Goal: Transaction & Acquisition: Purchase product/service

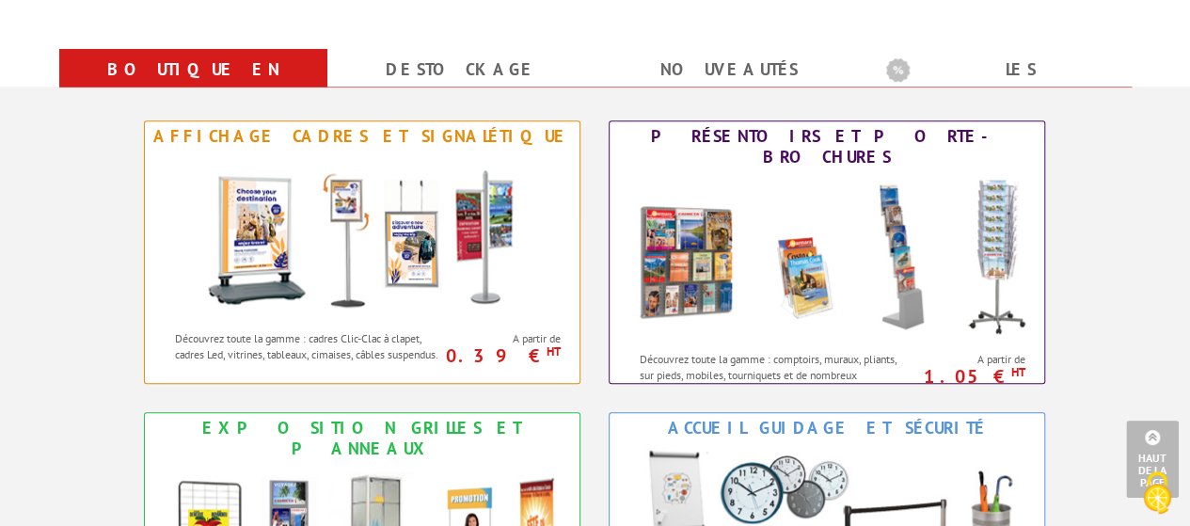
scroll to position [726, 0]
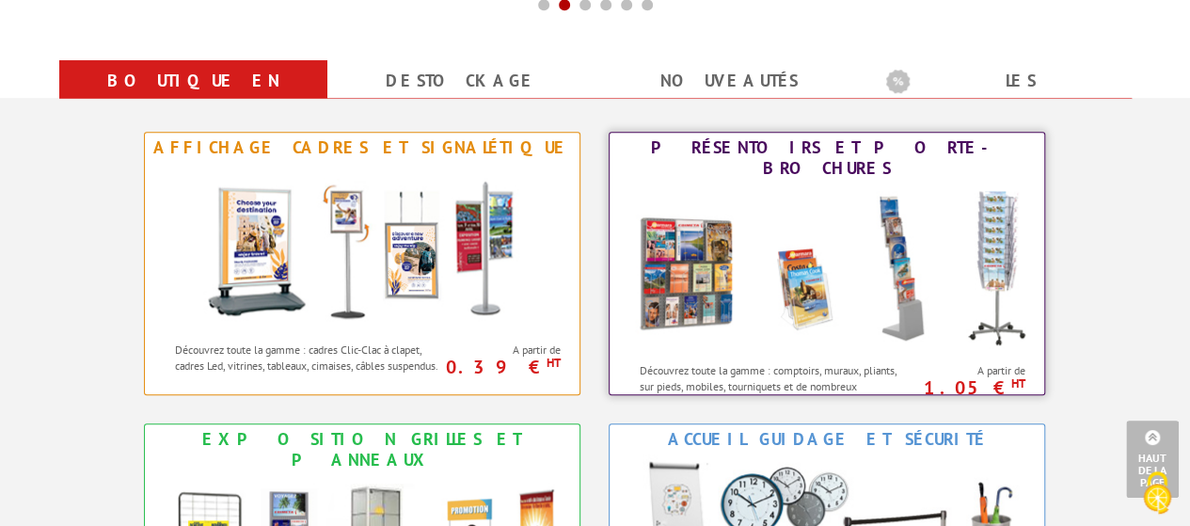
click at [831, 183] on img at bounding box center [827, 267] width 414 height 169
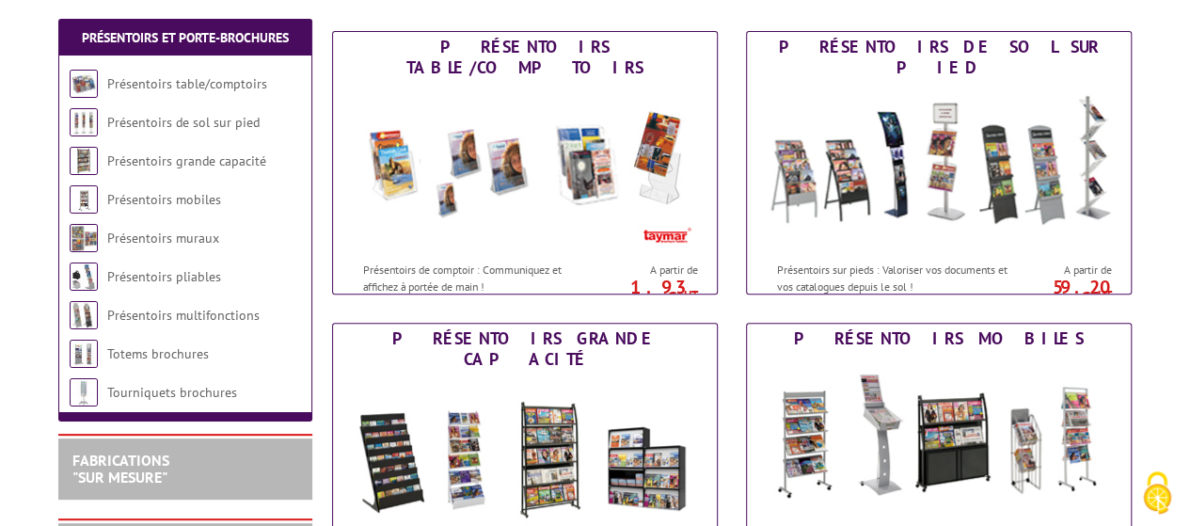
scroll to position [273, 0]
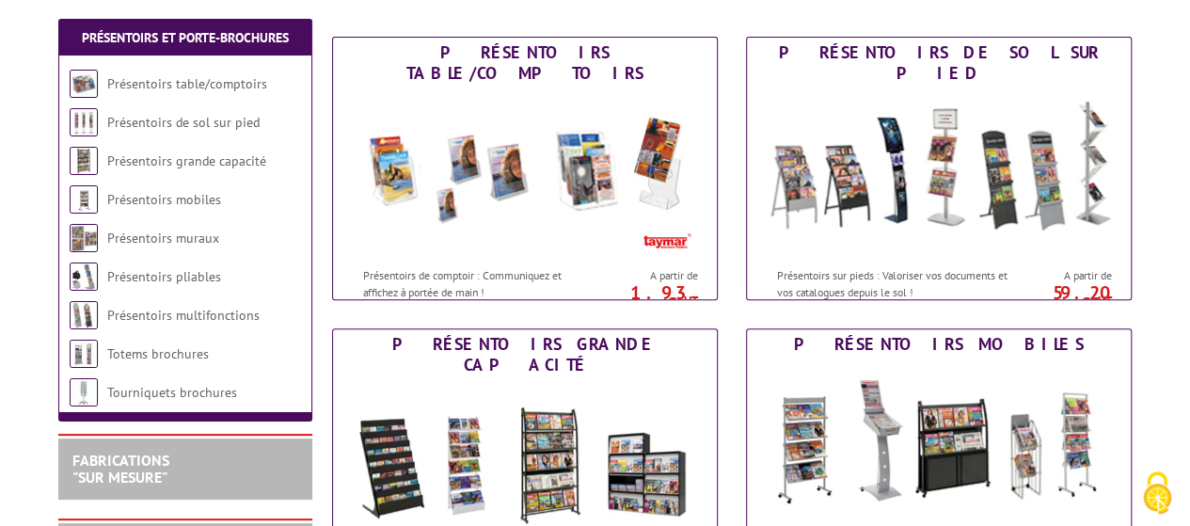
drag, startPoint x: 1181, startPoint y: 164, endPoint x: 1173, endPoint y: 111, distance: 53.3
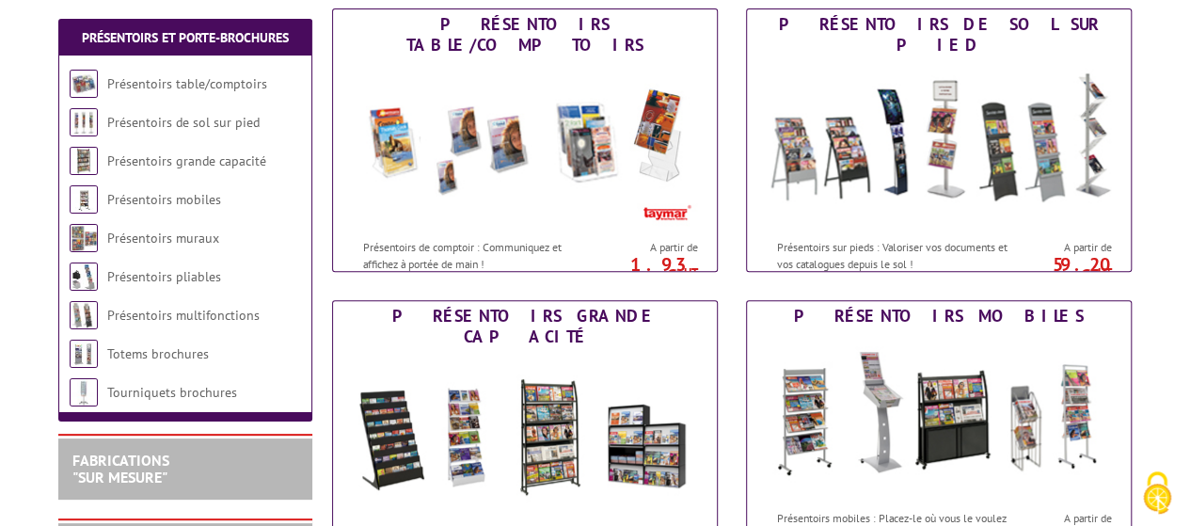
scroll to position [299, 0]
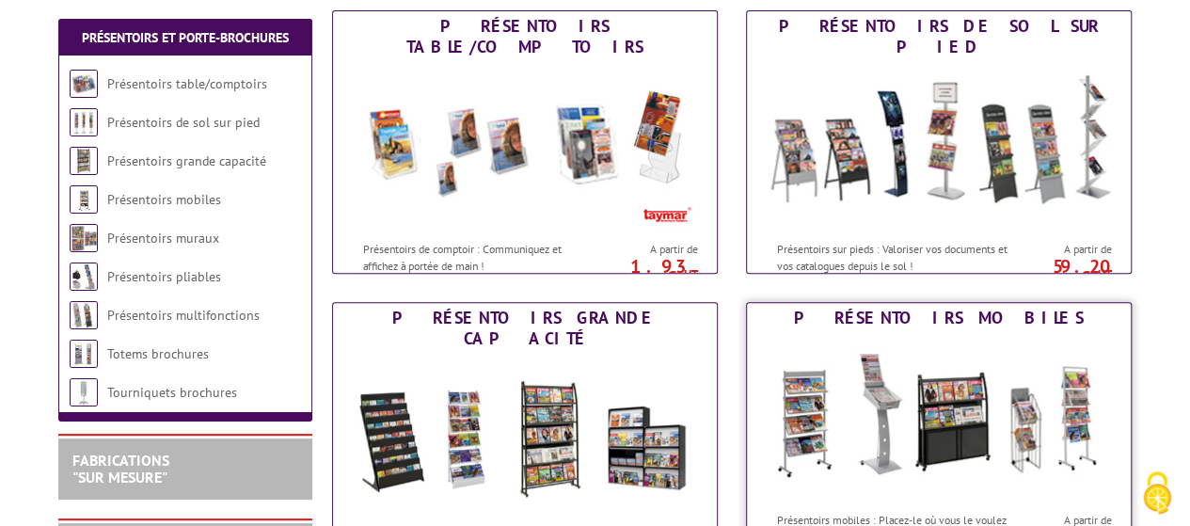
click at [926, 338] on img at bounding box center [939, 417] width 348 height 169
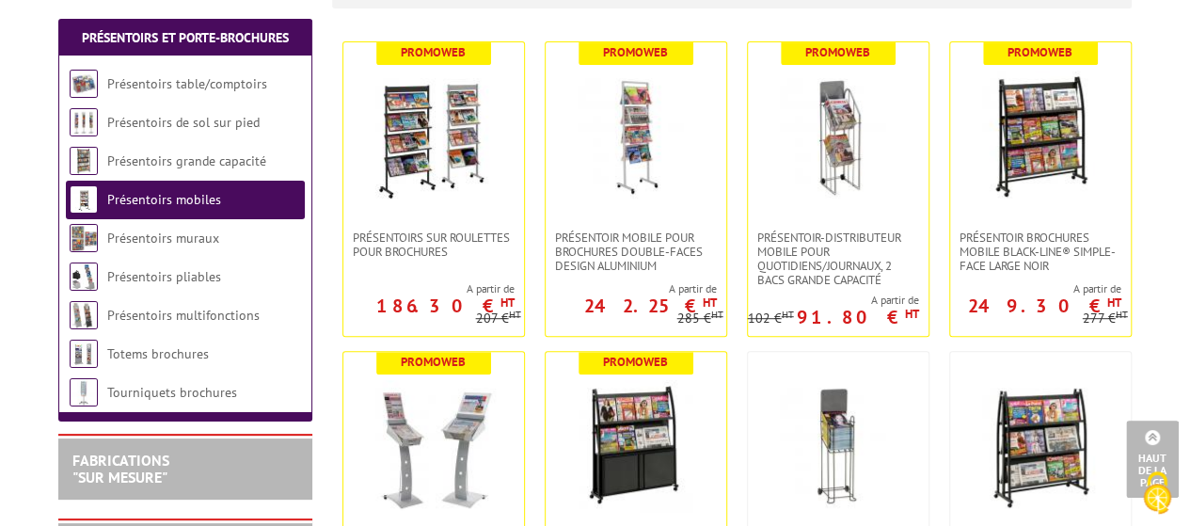
scroll to position [388, 0]
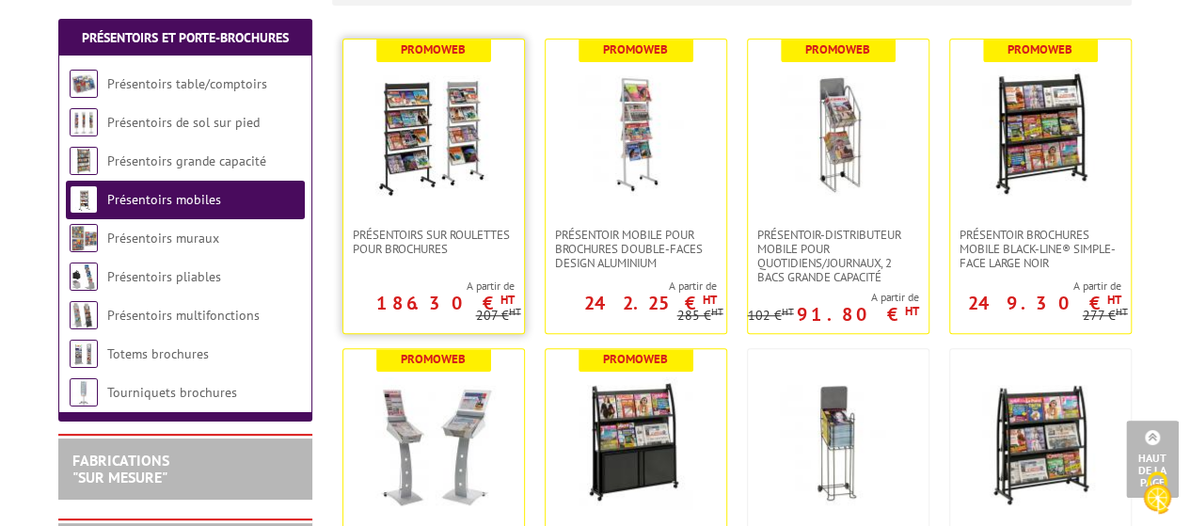
click at [453, 141] on img at bounding box center [434, 134] width 132 height 132
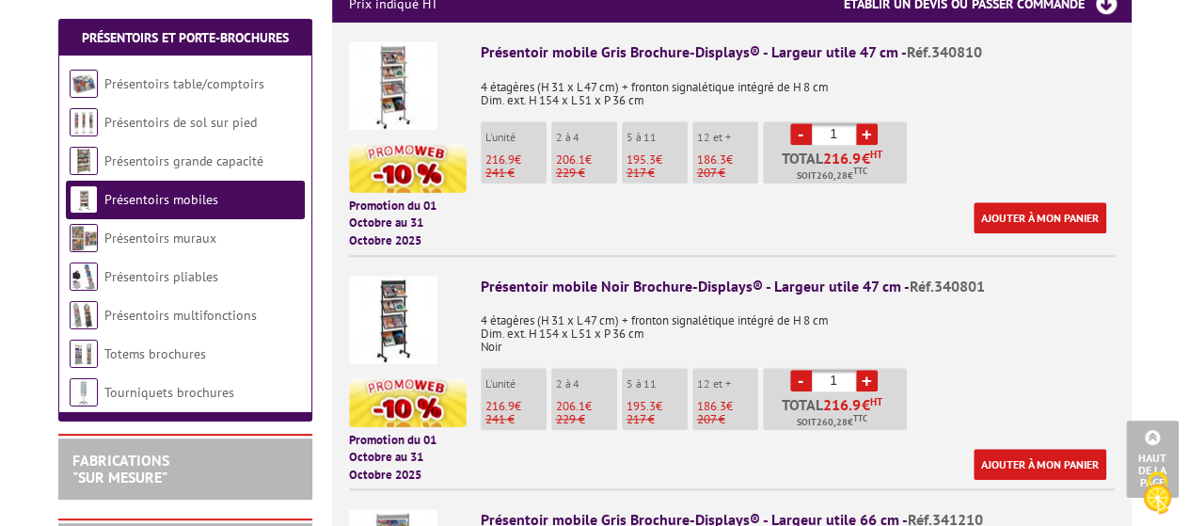
scroll to position [759, 0]
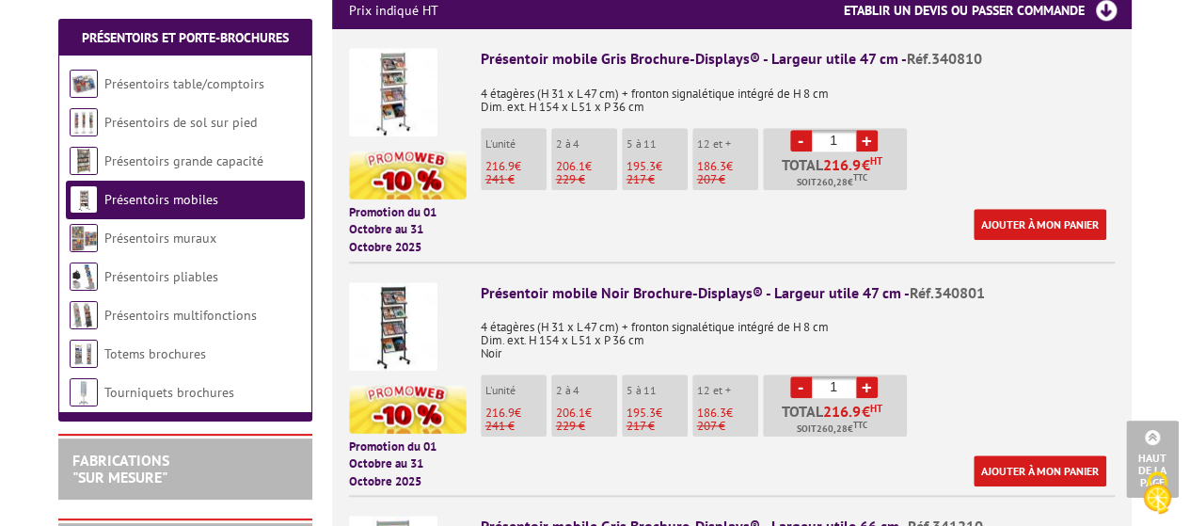
click at [399, 97] on img at bounding box center [393, 92] width 88 height 88
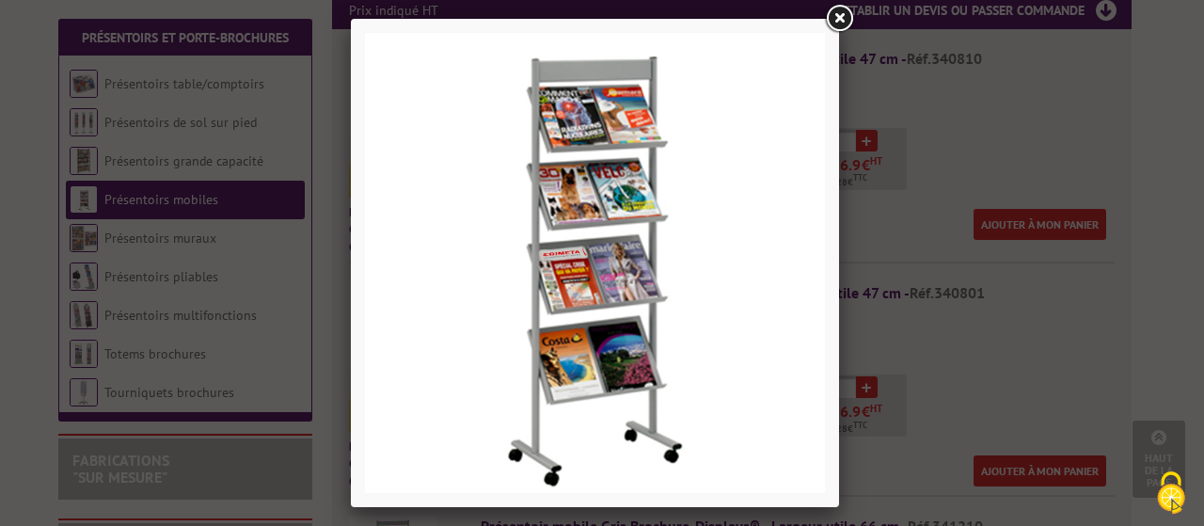
click at [839, 12] on link at bounding box center [839, 19] width 34 height 34
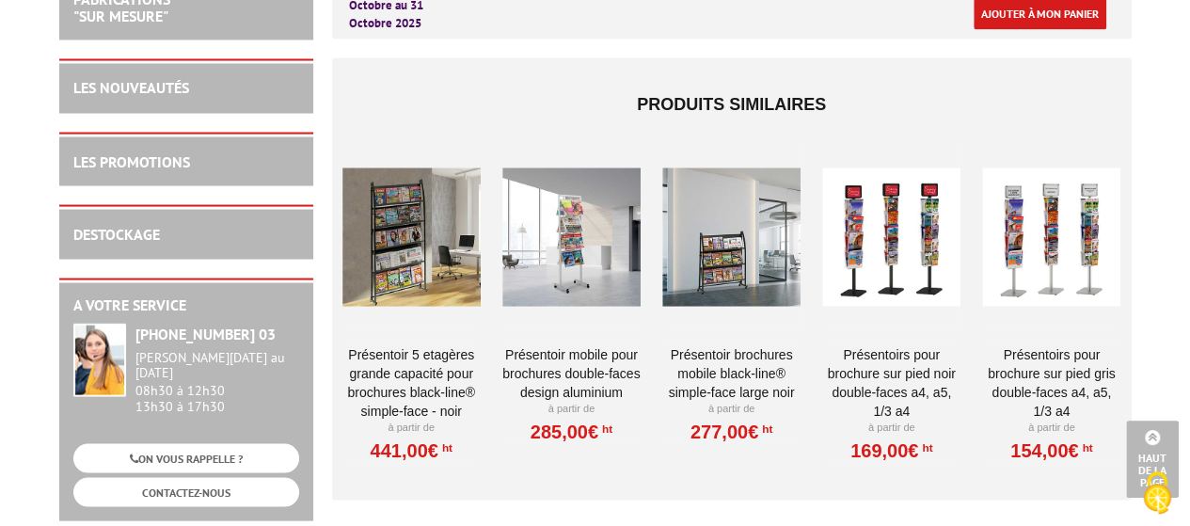
scroll to position [1708, 0]
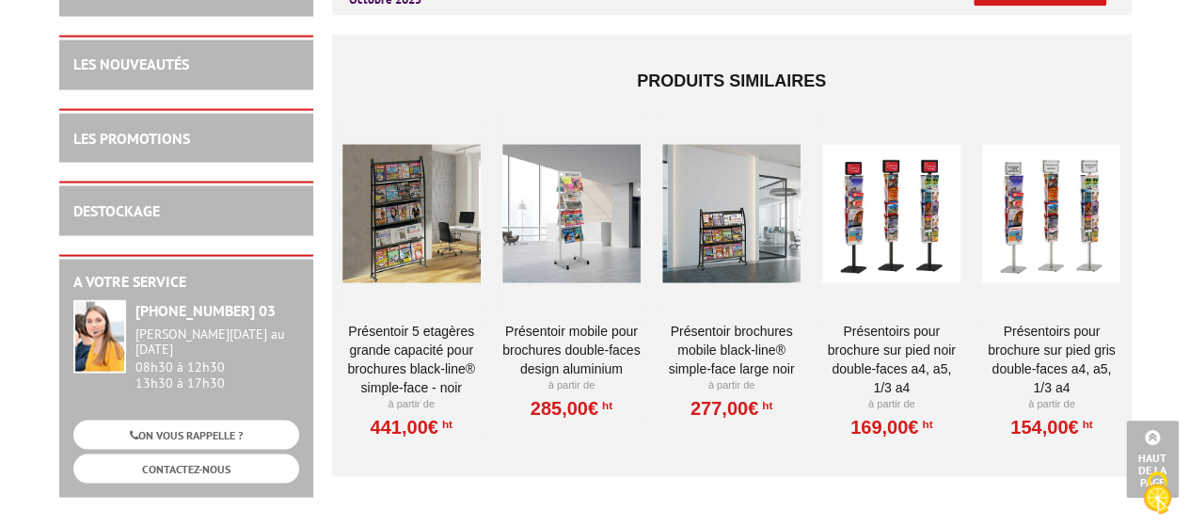
click at [894, 214] on div at bounding box center [891, 213] width 138 height 188
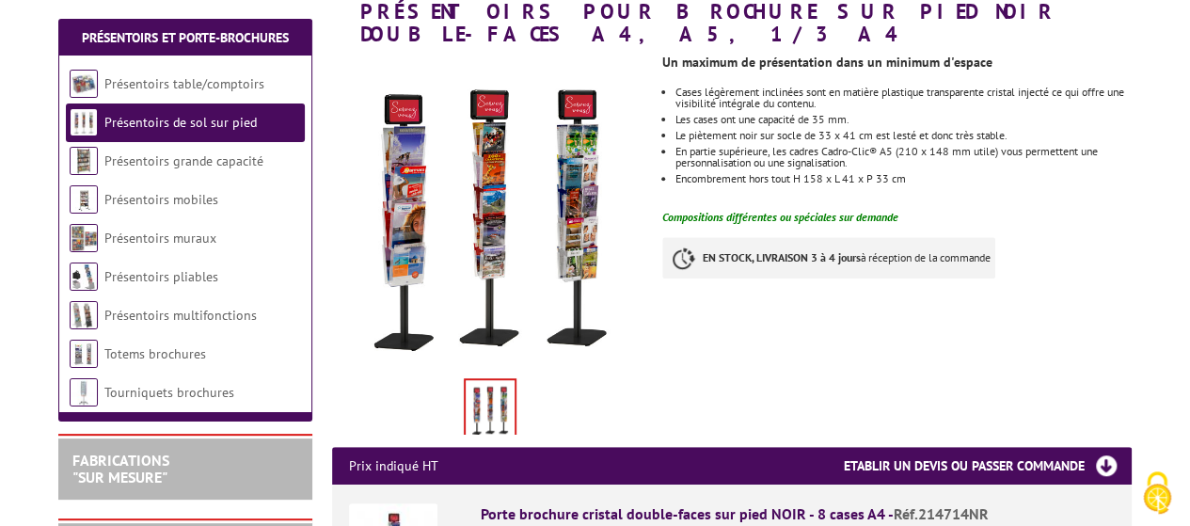
scroll to position [279, 0]
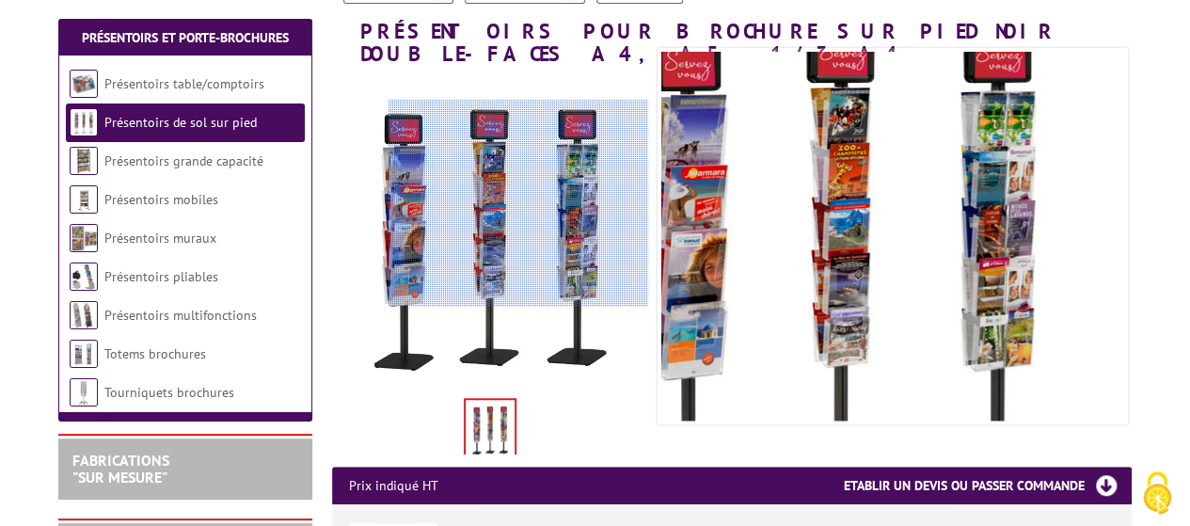
click at [528, 202] on div at bounding box center [518, 203] width 260 height 207
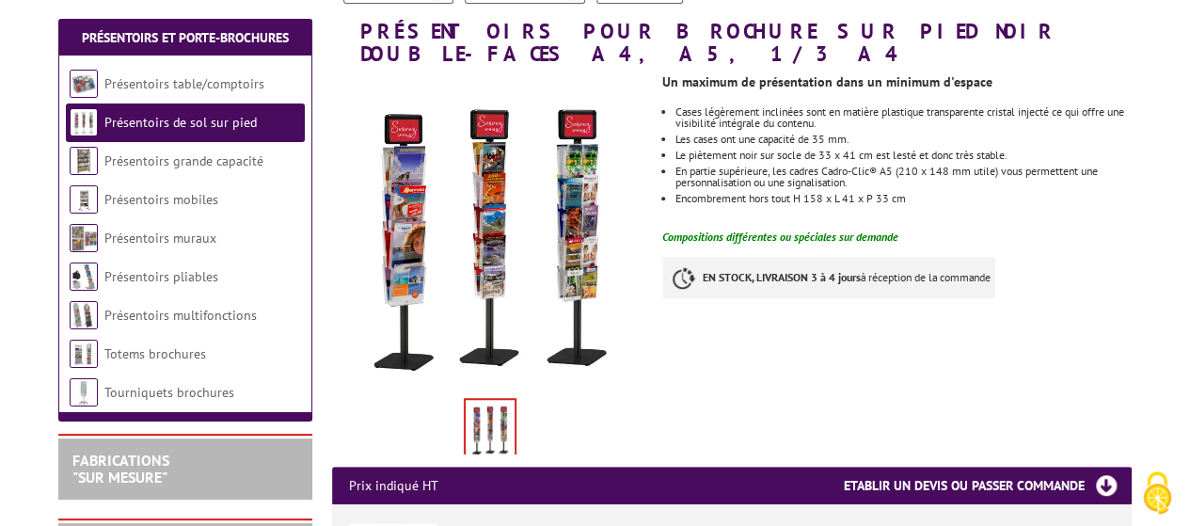
click at [495, 400] on img at bounding box center [490, 429] width 49 height 58
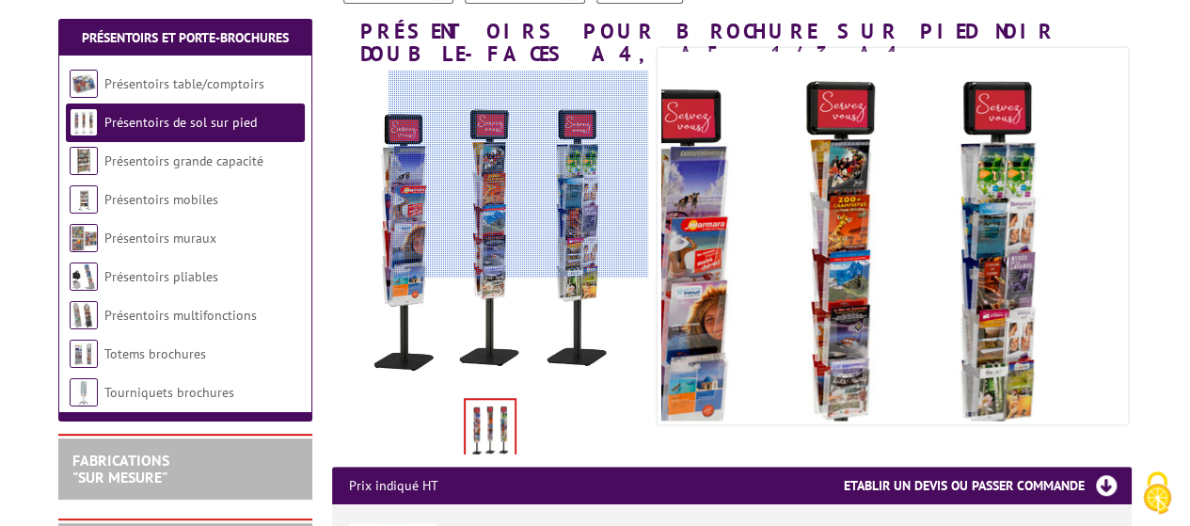
click at [536, 174] on div at bounding box center [518, 174] width 260 height 207
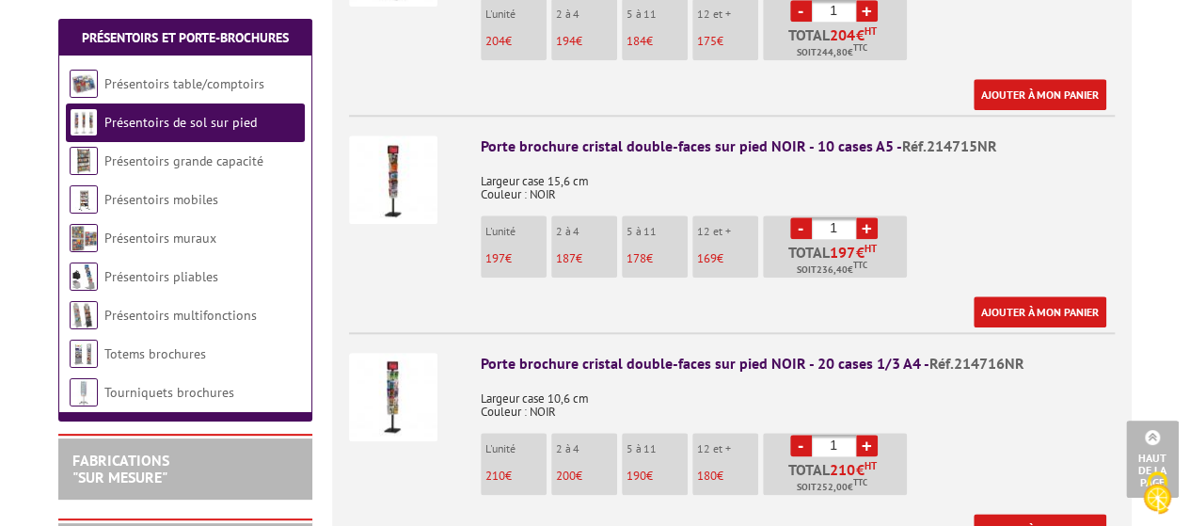
scroll to position [890, 0]
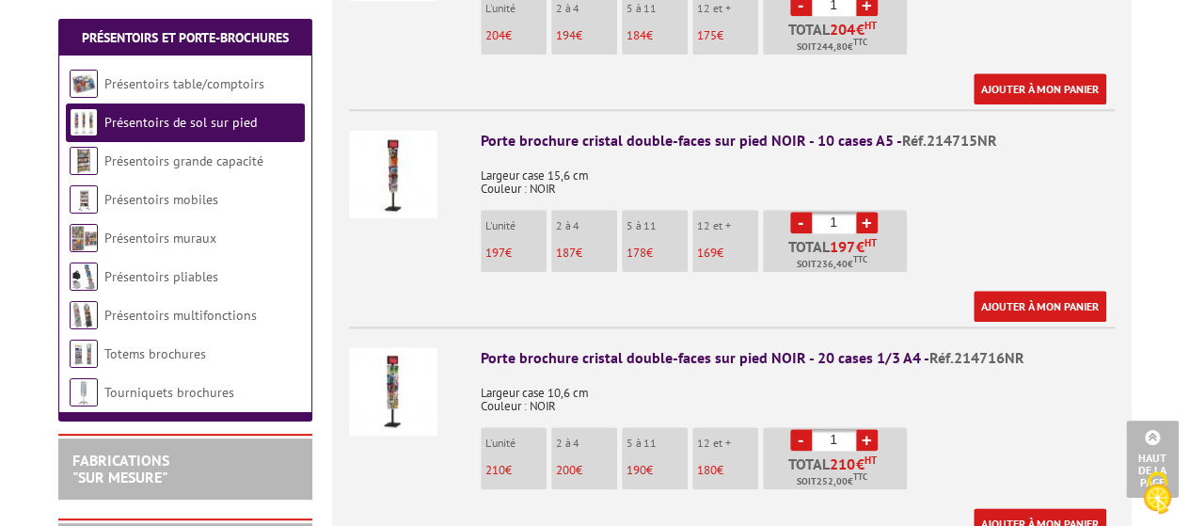
click at [410, 147] on img at bounding box center [393, 174] width 88 height 88
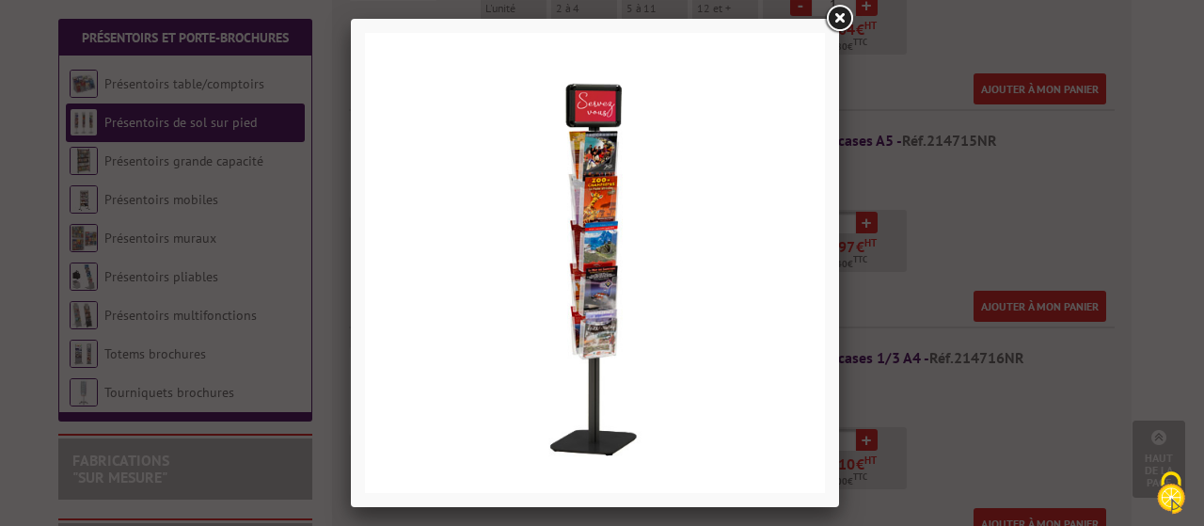
click at [839, 16] on link at bounding box center [839, 19] width 34 height 34
